Goal: Task Accomplishment & Management: Use online tool/utility

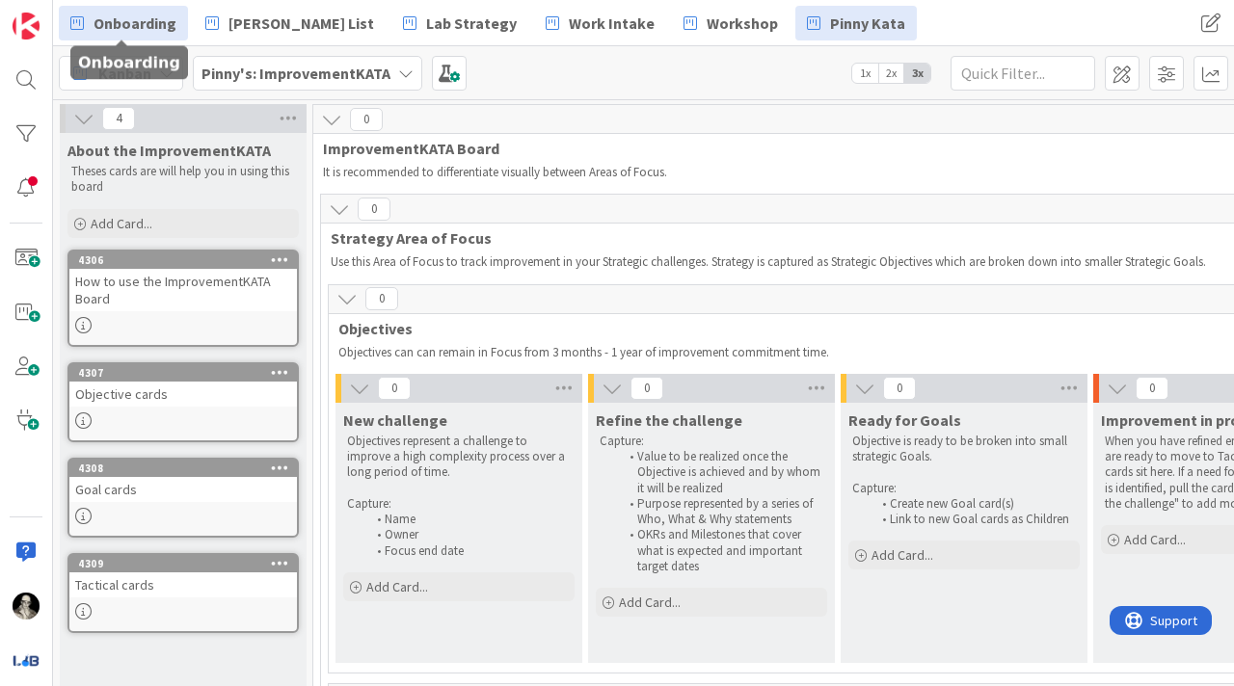
click at [130, 29] on span "Onboarding" at bounding box center [135, 23] width 83 height 23
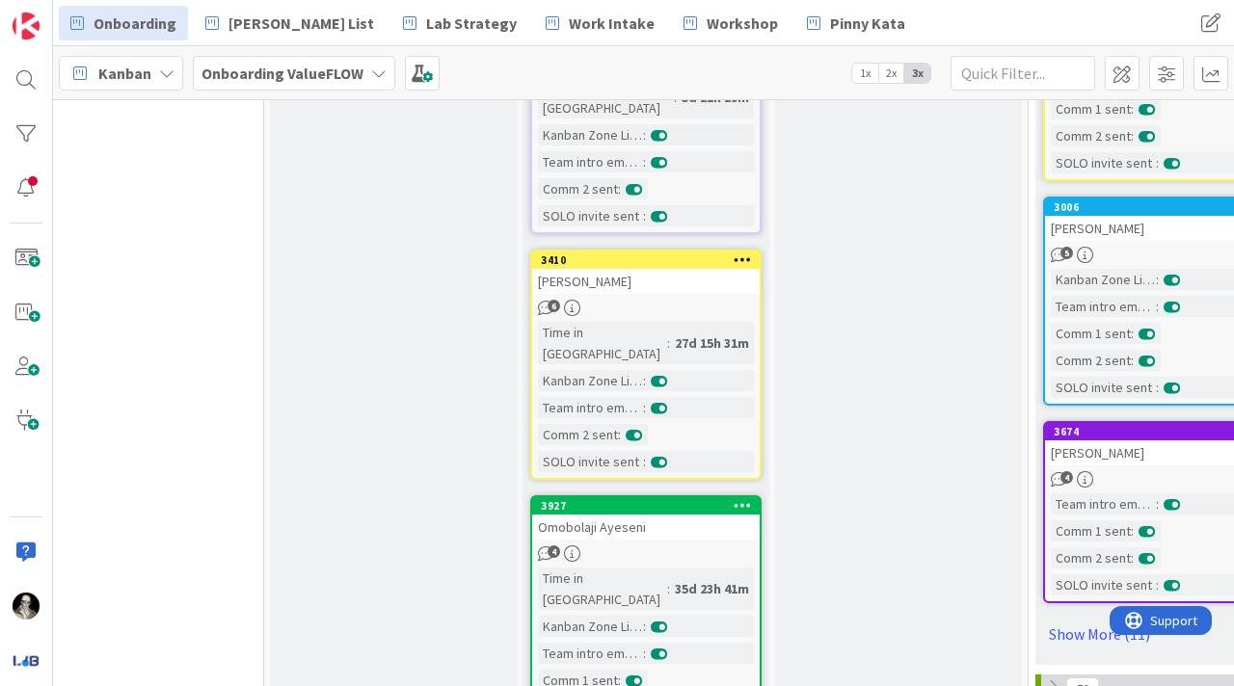
scroll to position [1909, 816]
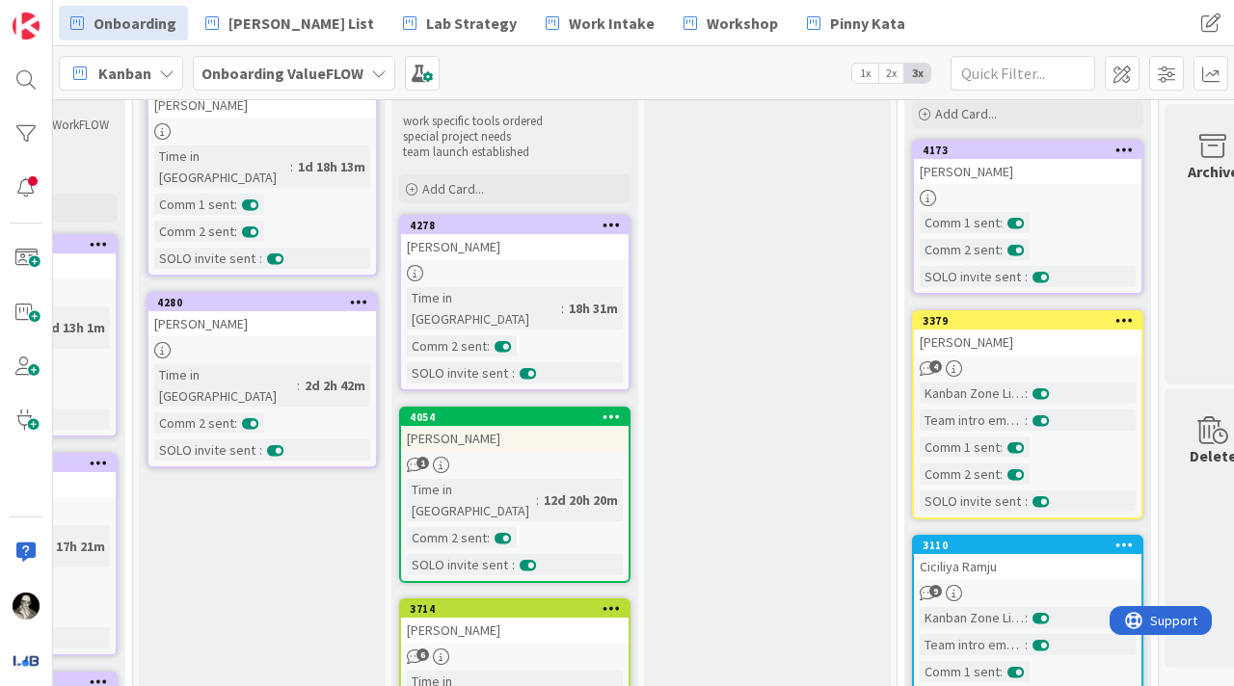
scroll to position [160, 980]
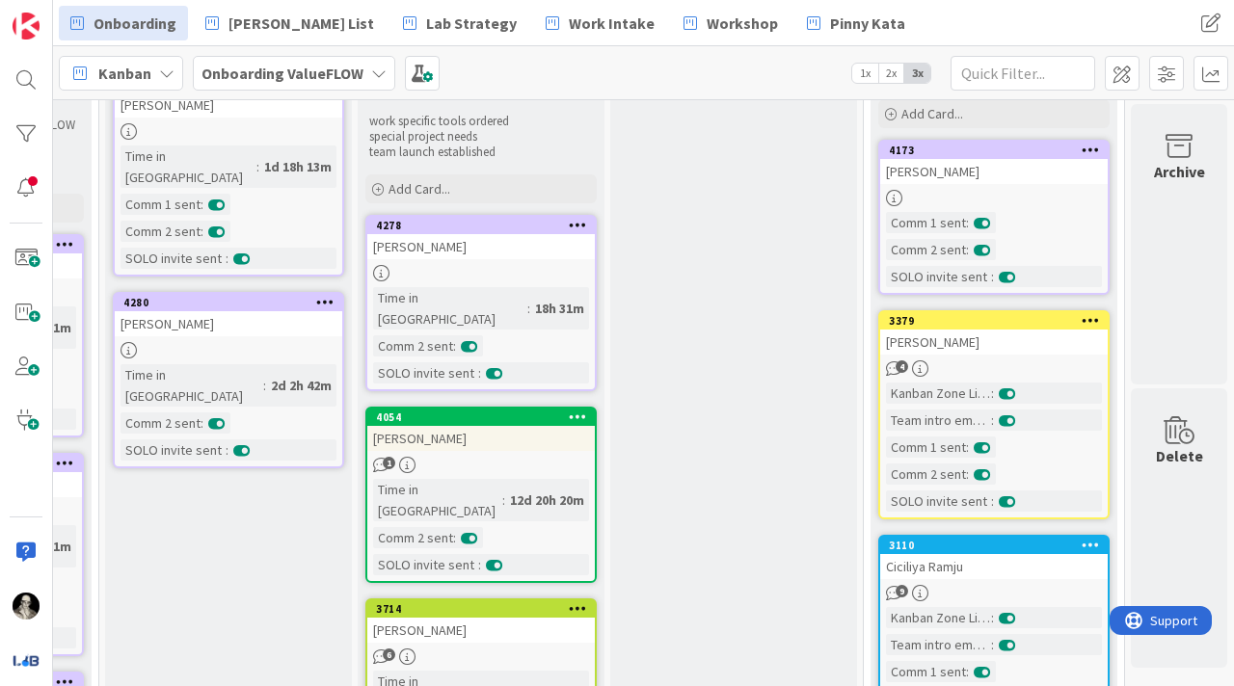
click at [1026, 179] on div "[PERSON_NAME]" at bounding box center [994, 171] width 228 height 25
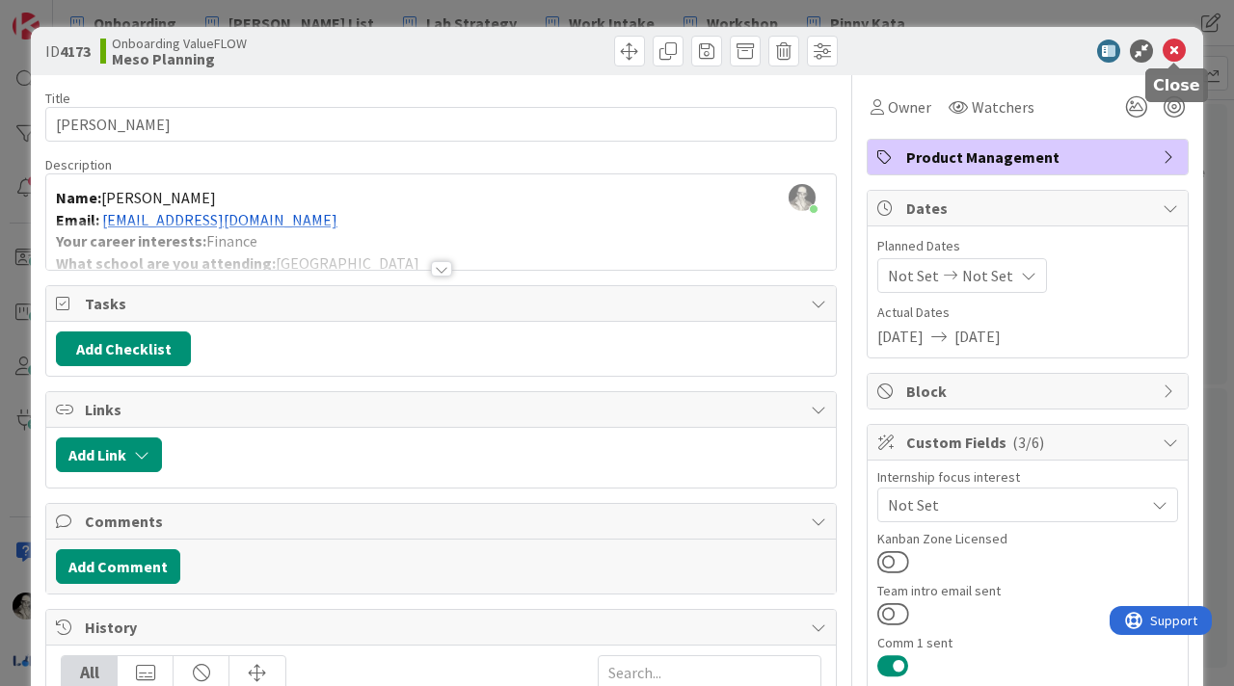
click at [1172, 40] on icon at bounding box center [1174, 51] width 23 height 23
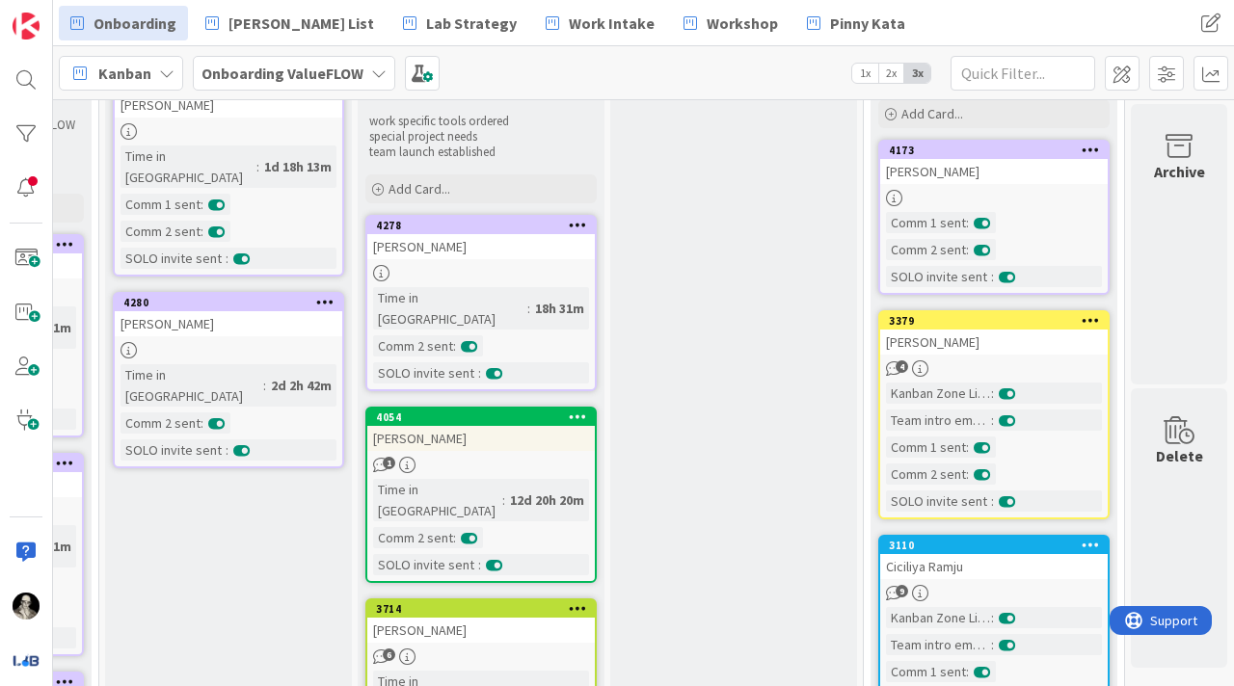
click at [1026, 185] on link "4173 [PERSON_NAME] Comm 1 sent : Comm 2 sent : SOLO invite sent :" at bounding box center [993, 217] width 231 height 155
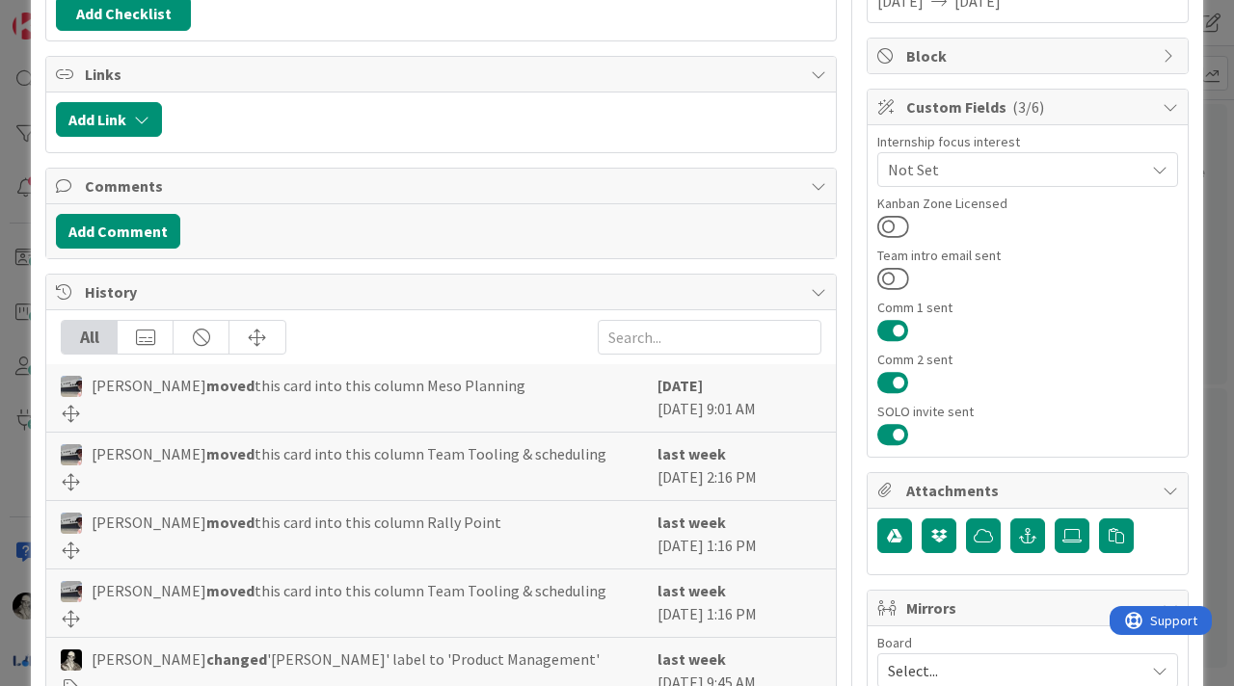
scroll to position [340, 0]
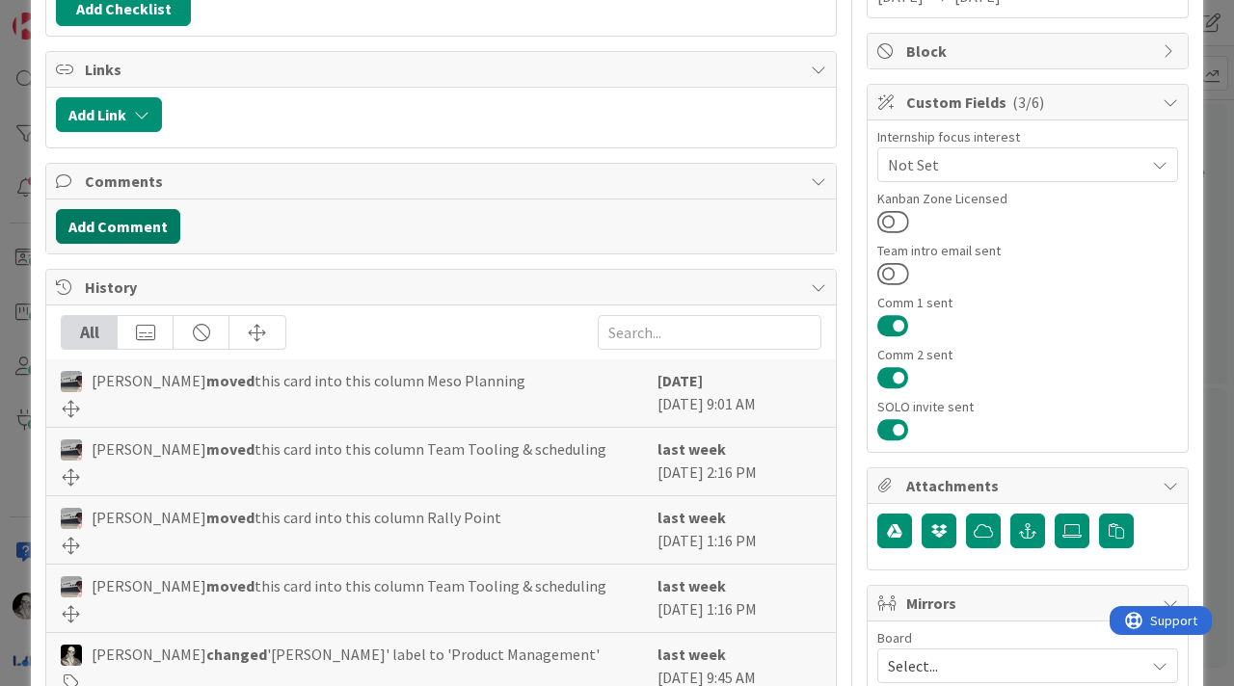
click at [150, 222] on button "Add Comment" at bounding box center [118, 226] width 124 height 35
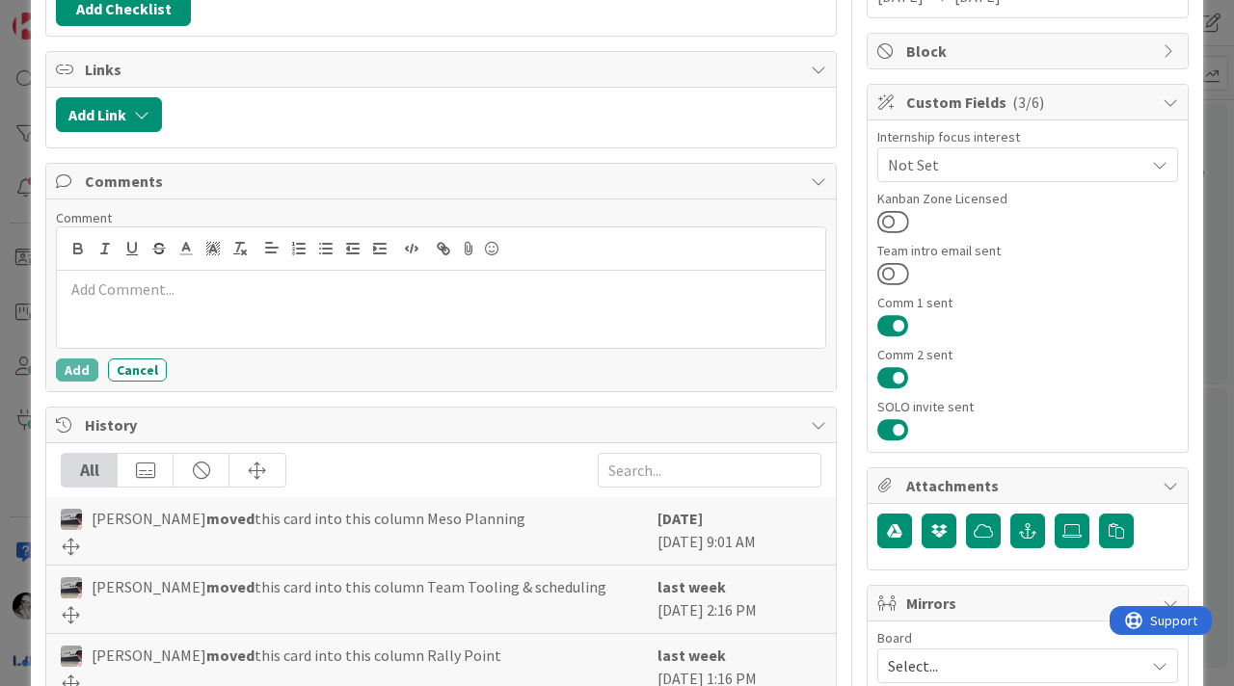
click at [161, 300] on p at bounding box center [441, 290] width 753 height 22
click at [75, 365] on button "Add" at bounding box center [77, 370] width 42 height 23
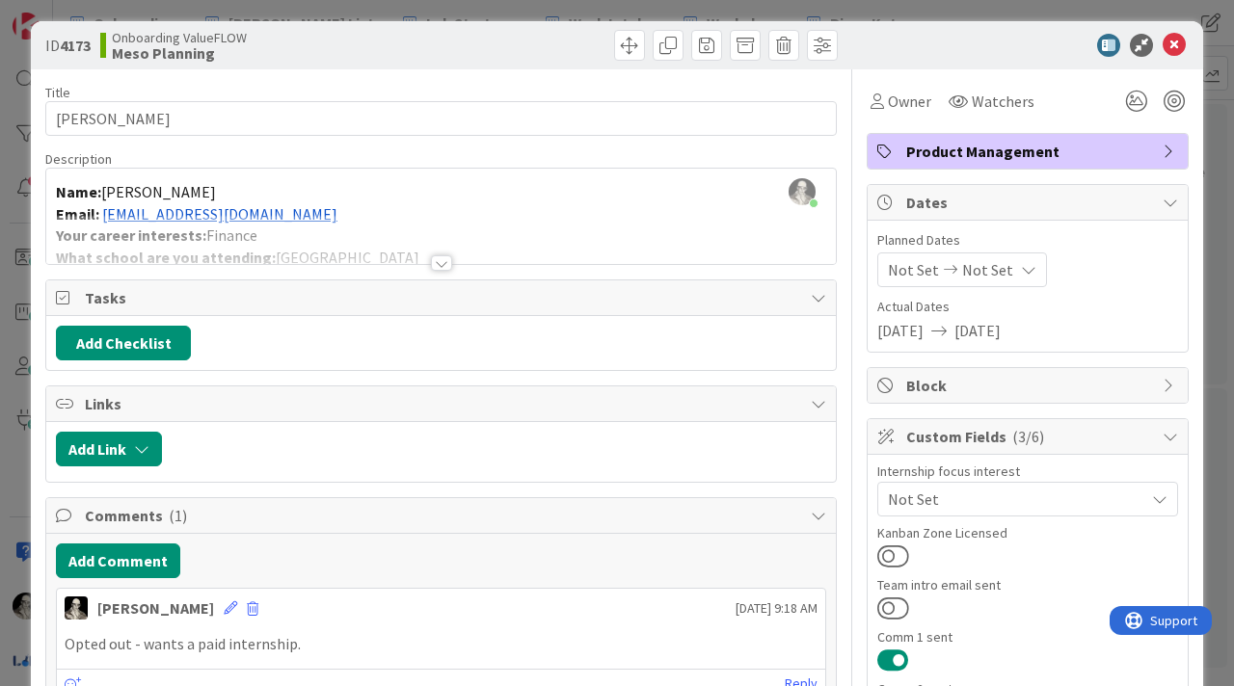
scroll to position [0, 0]
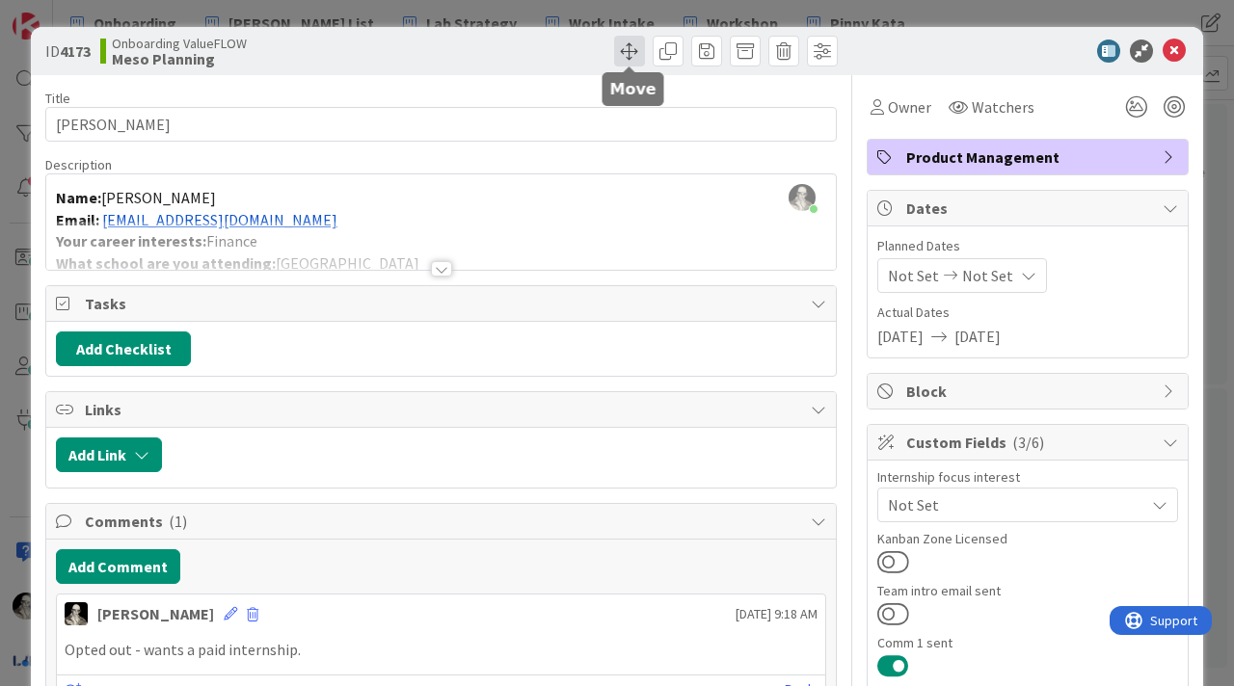
click at [628, 42] on span at bounding box center [629, 51] width 31 height 31
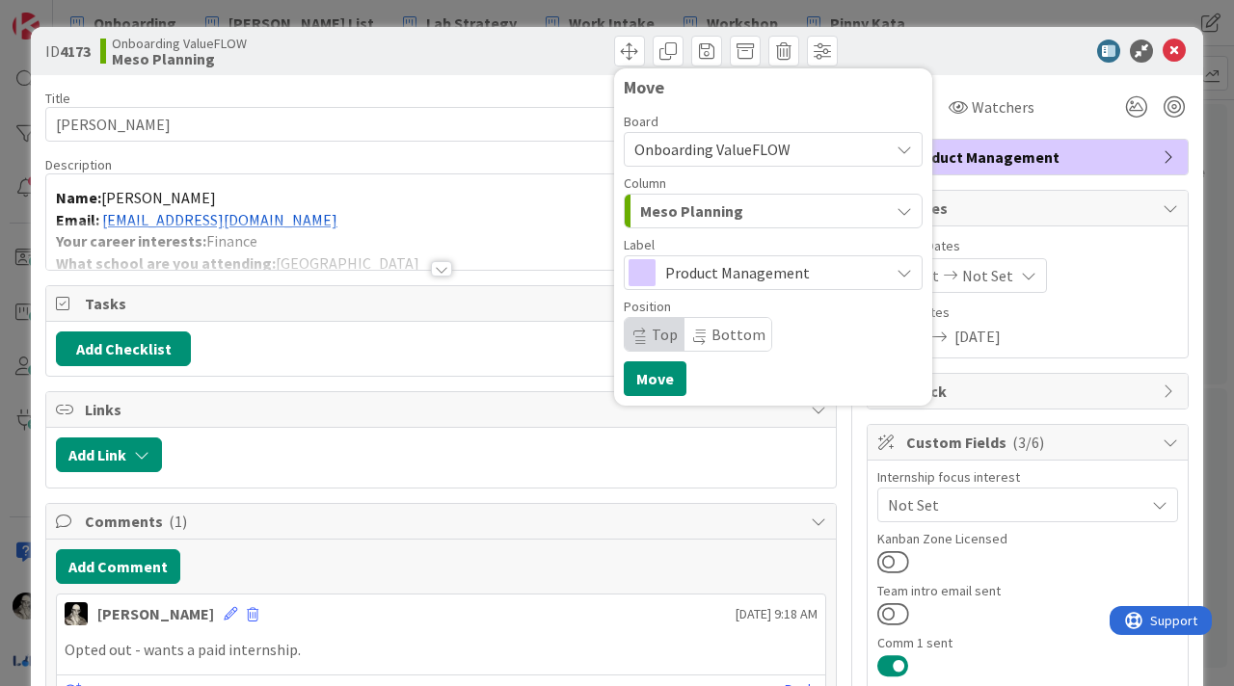
click at [733, 203] on span "Meso Planning" at bounding box center [691, 211] width 103 height 25
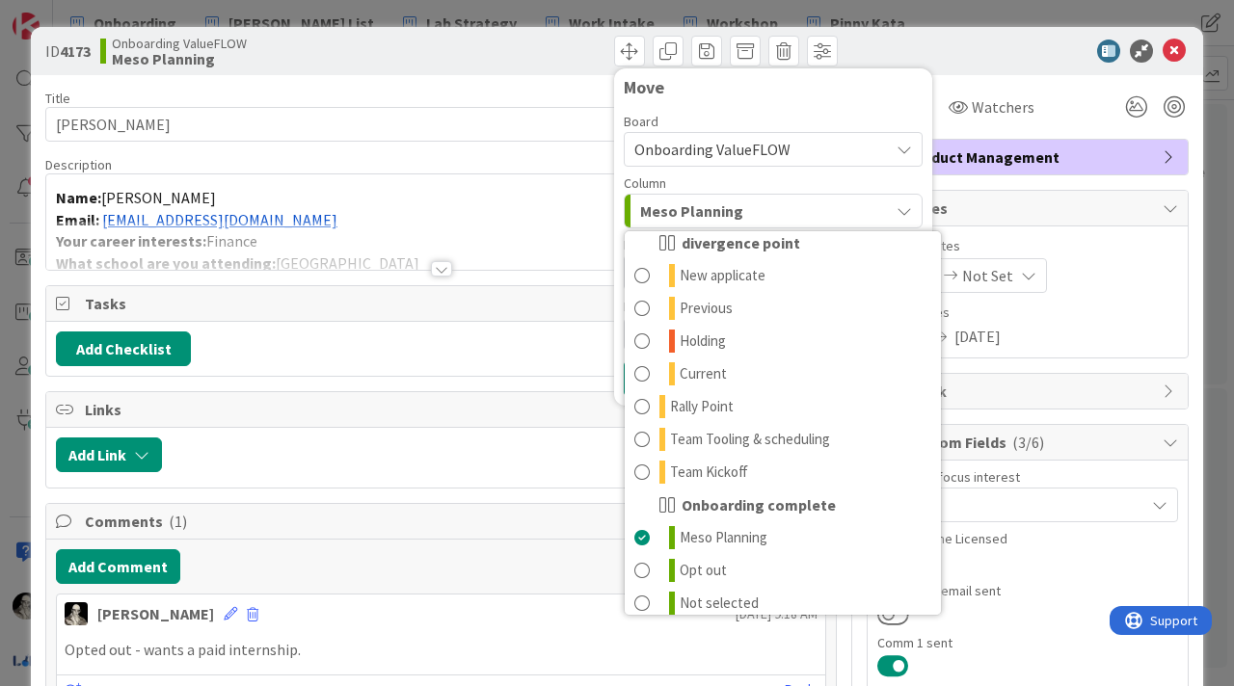
scroll to position [123, 0]
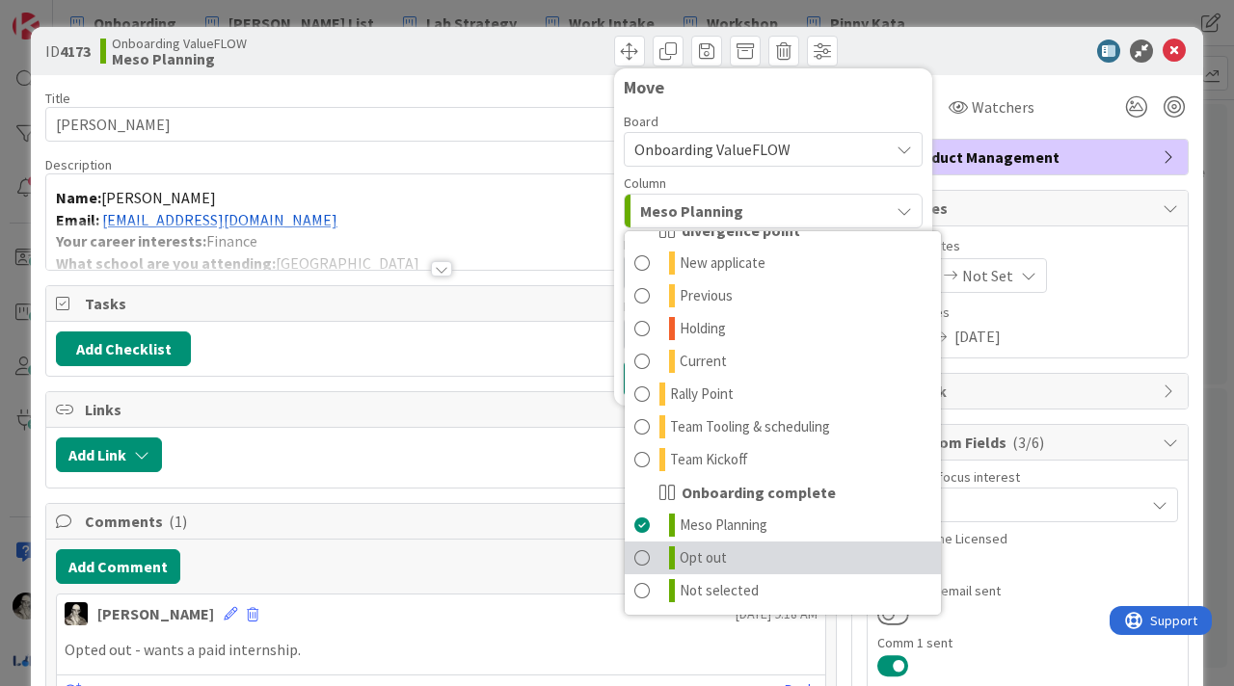
click at [644, 557] on span at bounding box center [641, 558] width 15 height 23
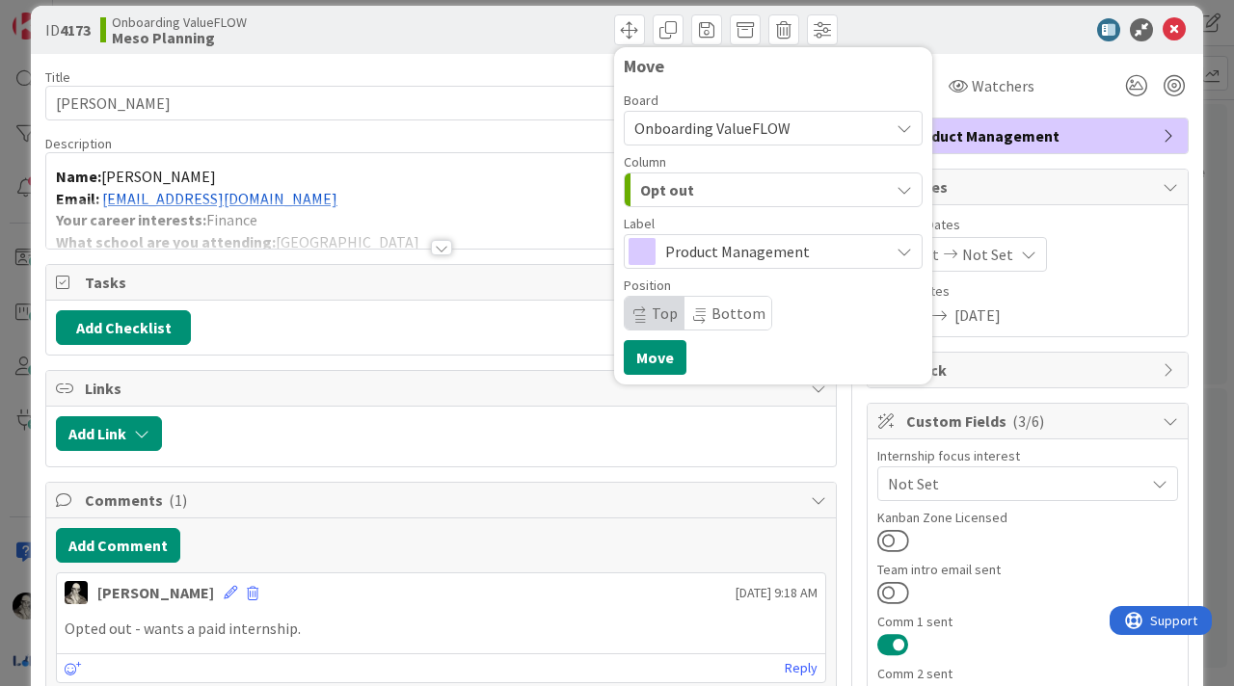
scroll to position [0, 0]
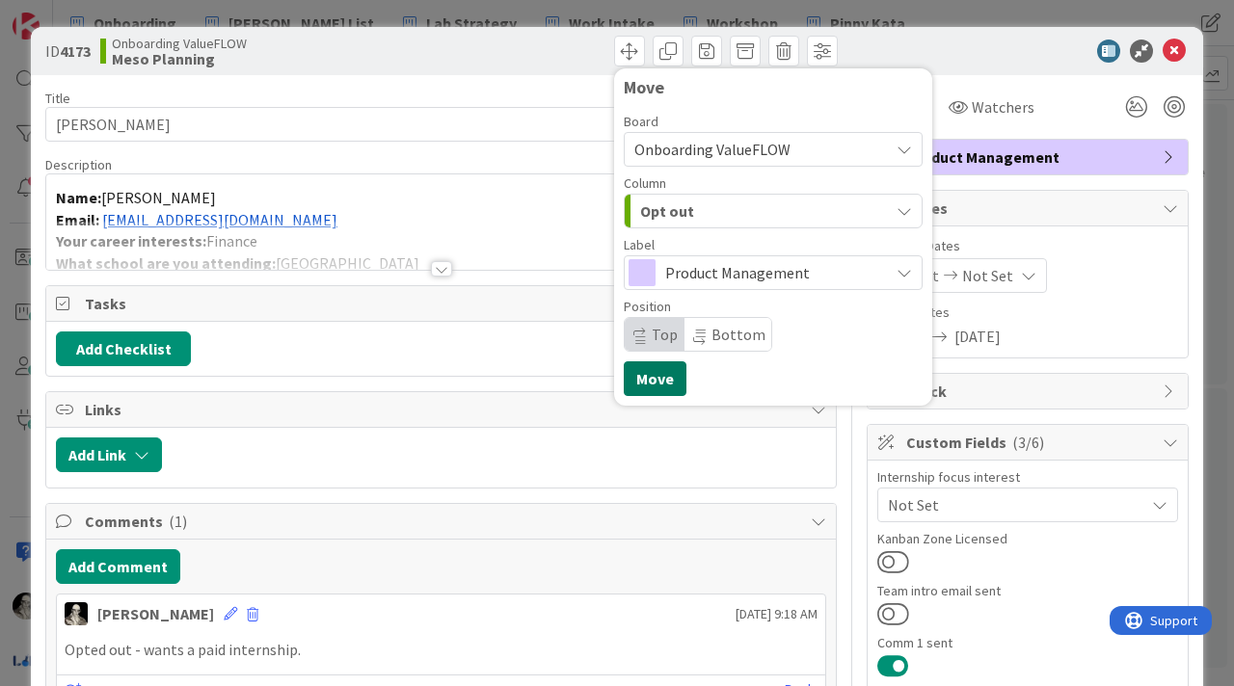
click at [659, 378] on button "Move" at bounding box center [655, 379] width 63 height 35
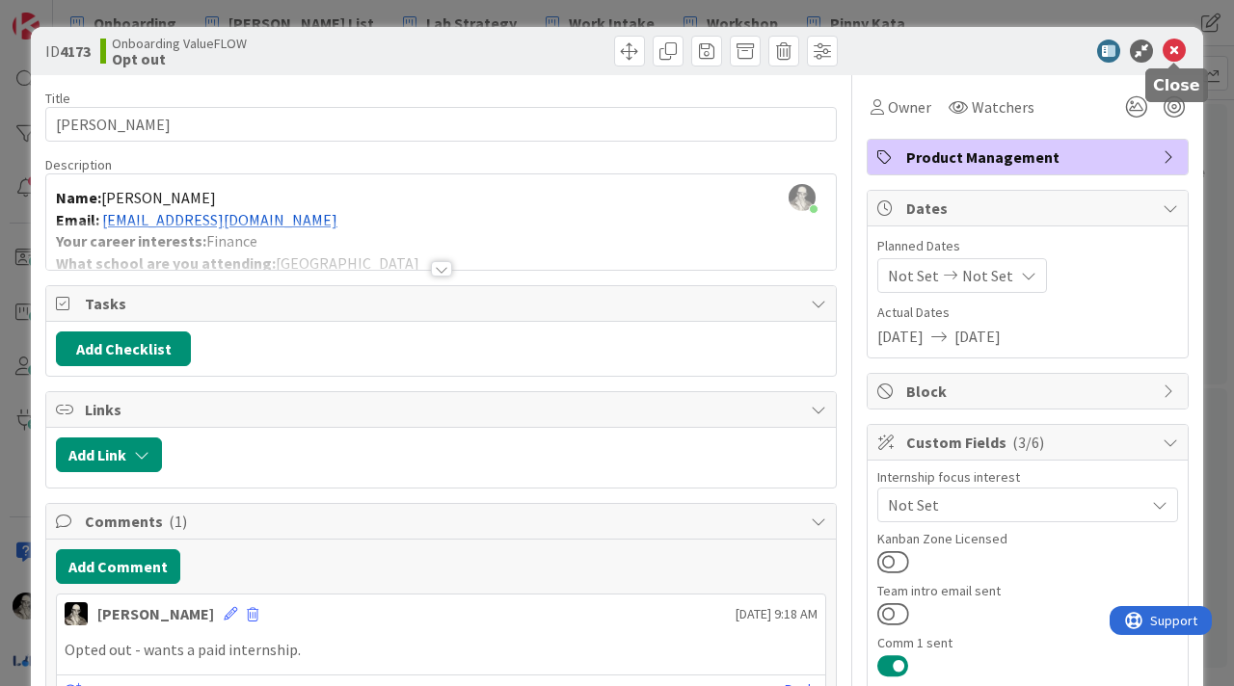
click at [1172, 54] on icon at bounding box center [1174, 51] width 23 height 23
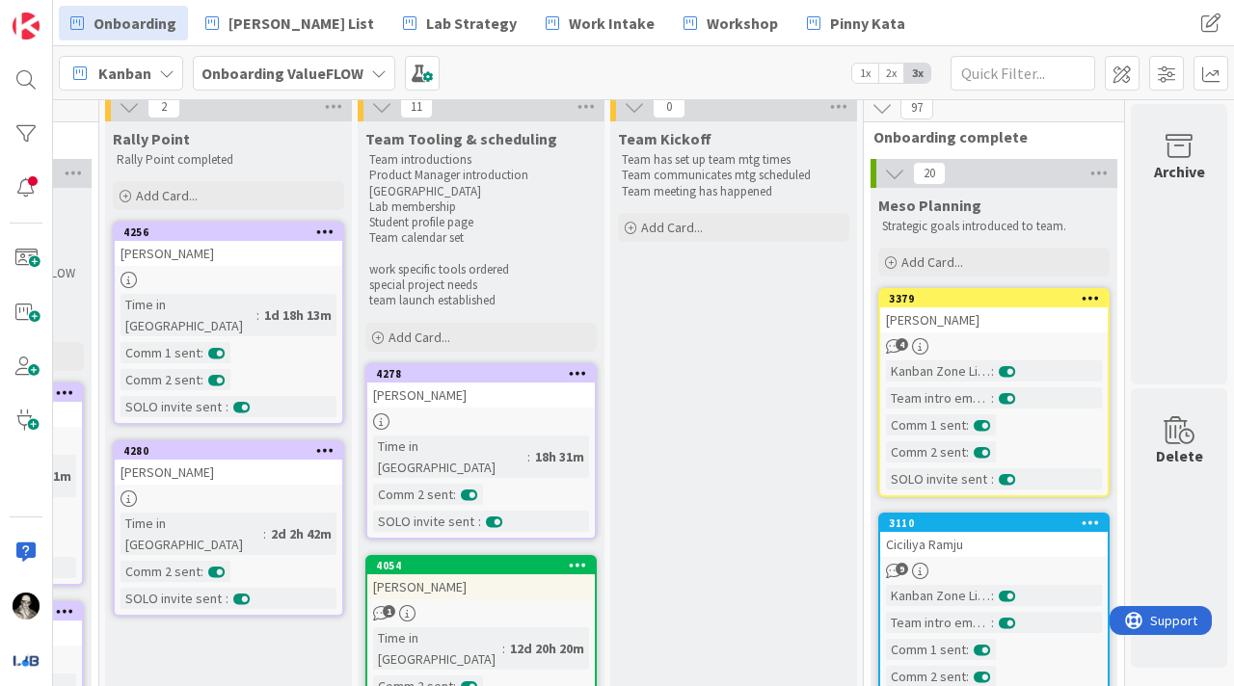
scroll to position [0, 980]
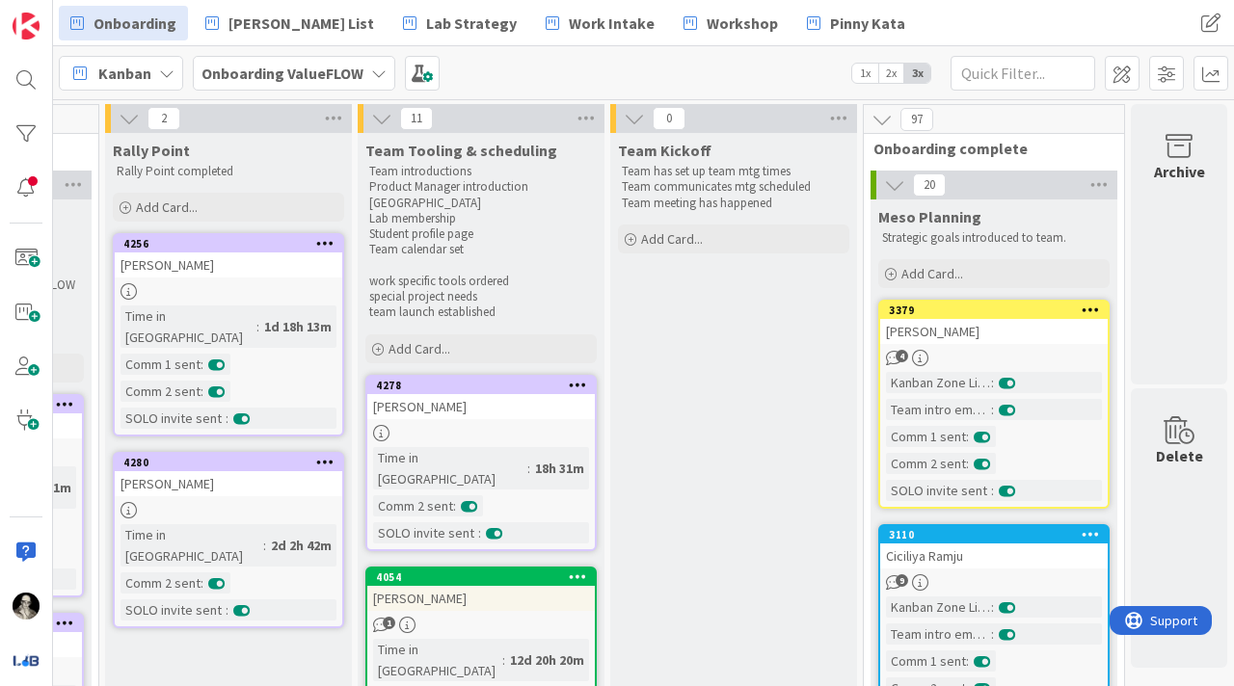
click at [891, 180] on icon at bounding box center [894, 184] width 21 height 21
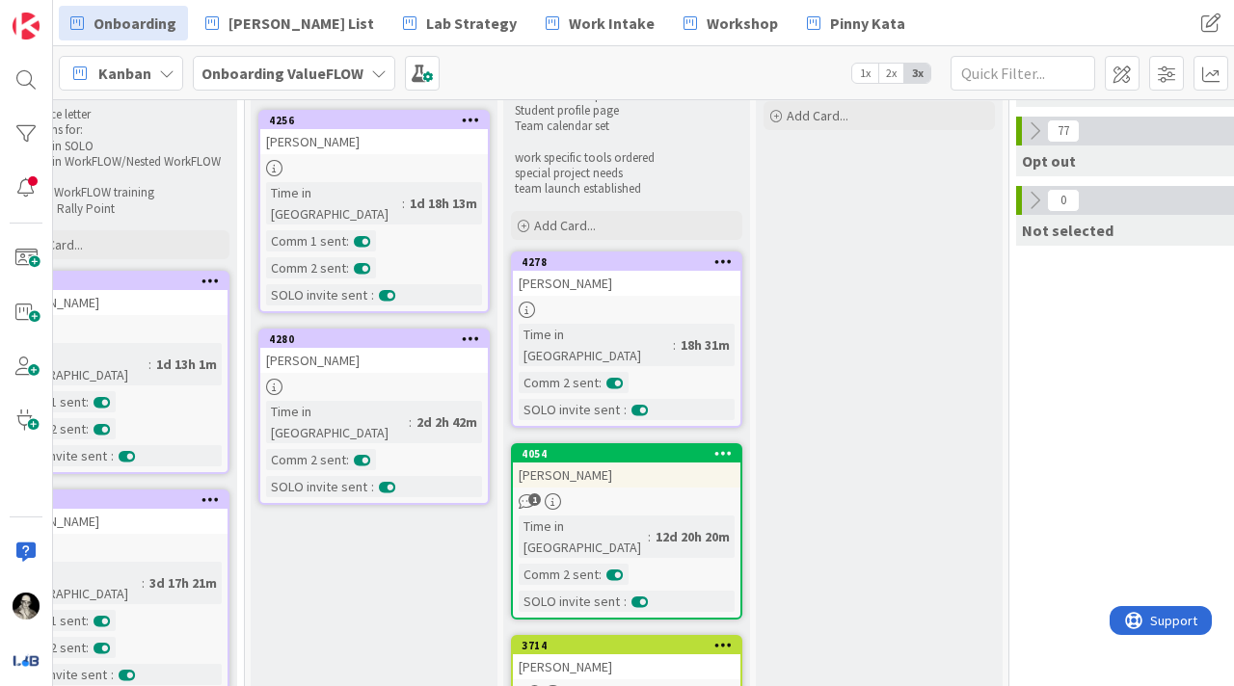
scroll to position [0, 835]
